Goal: Task Accomplishment & Management: Use online tool/utility

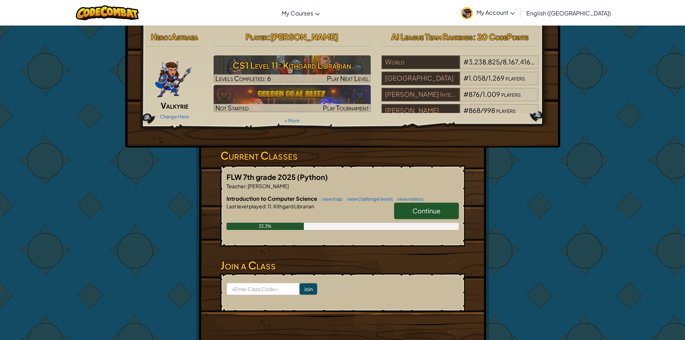
click at [424, 208] on span "Continue" at bounding box center [426, 210] width 28 height 8
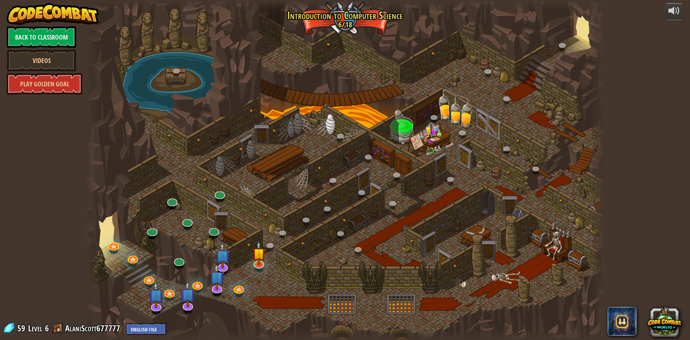
click at [269, 260] on div at bounding box center [345, 170] width 520 height 340
click at [262, 263] on link at bounding box center [258, 262] width 14 height 14
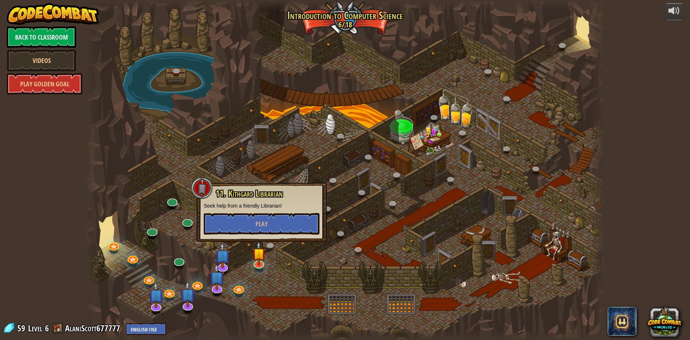
click at [306, 239] on div "11. Kithgard Librarian Seek help from a friendly Librarian! Play" at bounding box center [262, 212] width 130 height 59
click at [304, 226] on button "Play" at bounding box center [262, 224] width 116 height 22
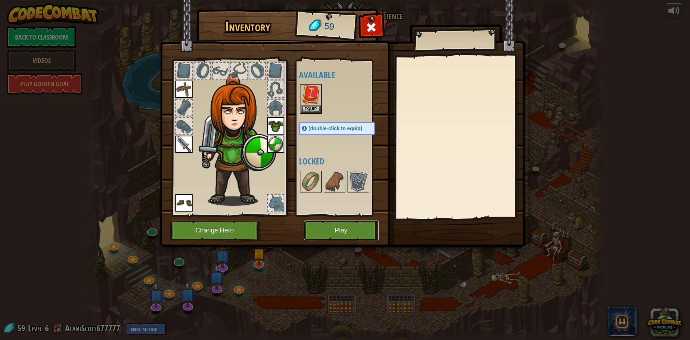
click at [342, 237] on button "Play" at bounding box center [341, 230] width 75 height 20
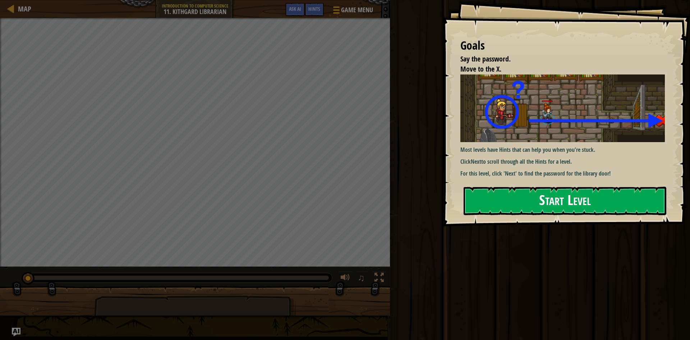
click at [617, 202] on button "Start Level" at bounding box center [565, 201] width 203 height 28
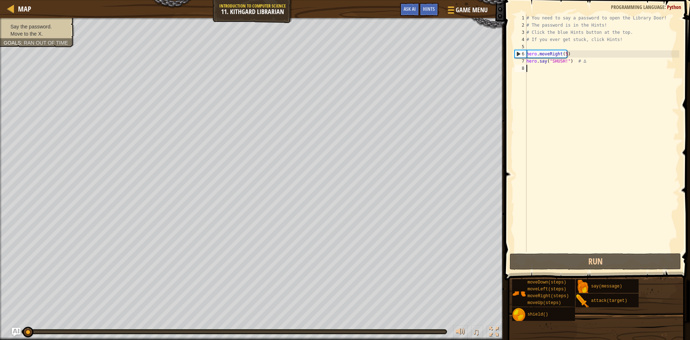
type textarea "j"
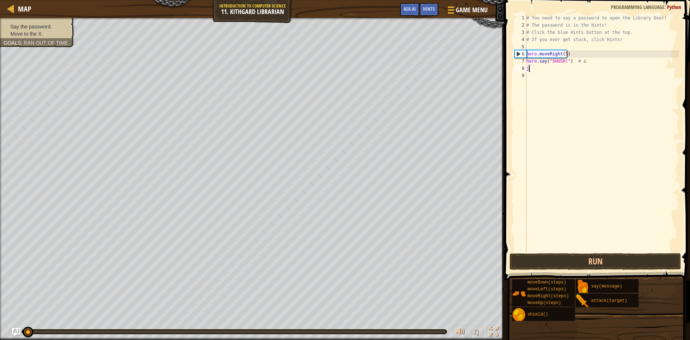
scroll to position [3, 0]
type textarea "jj"
